Goal: Task Accomplishment & Management: Use online tool/utility

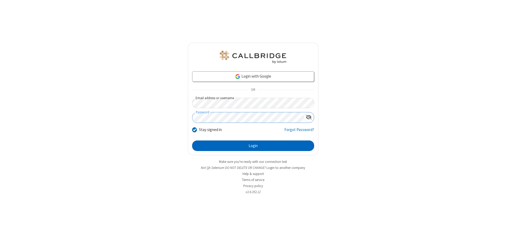
click at [253, 146] on button "Login" at bounding box center [253, 146] width 122 height 11
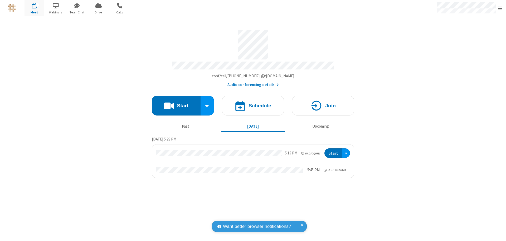
click at [500, 8] on span "Open menu" at bounding box center [500, 8] width 4 height 5
click at [98, 12] on span "Drive" at bounding box center [99, 12] width 20 height 5
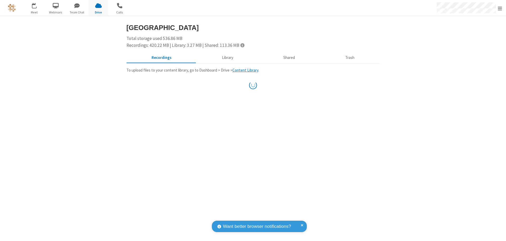
click at [227, 58] on button "Library" at bounding box center [228, 58] width 62 height 10
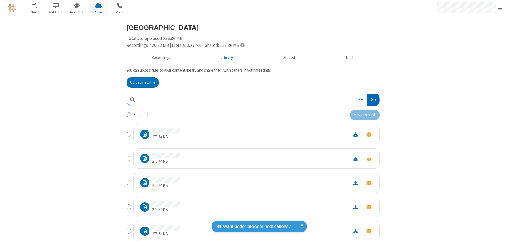
click at [371, 100] on button "Go" at bounding box center [373, 100] width 12 height 12
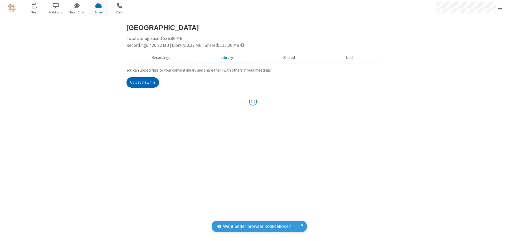
click at [140, 82] on button "Upload new file" at bounding box center [143, 82] width 32 height 11
